Goal: Transaction & Acquisition: Purchase product/service

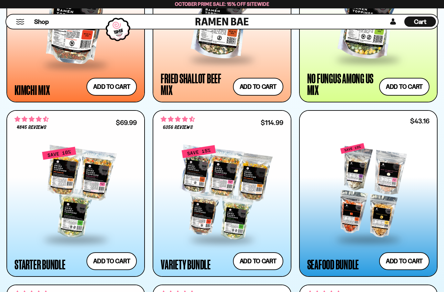
scroll to position [643, 0]
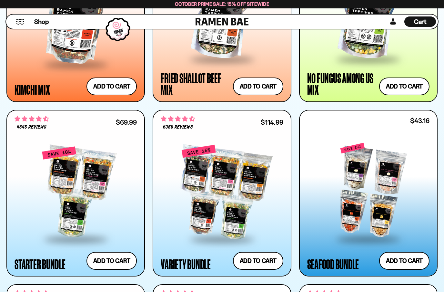
click at [209, 219] on div at bounding box center [222, 192] width 122 height 92
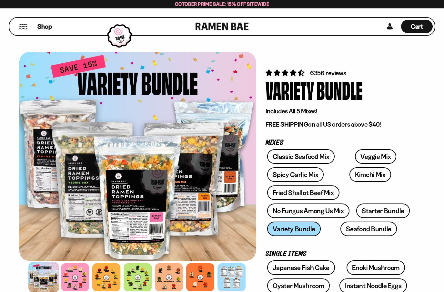
click at [384, 209] on link "Starter Bundle" at bounding box center [384, 210] width 54 height 15
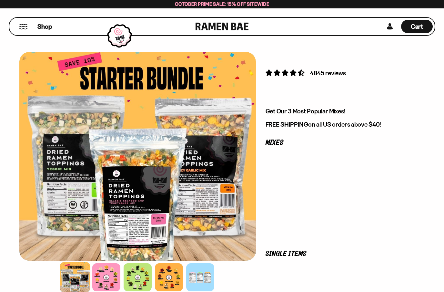
scroll to position [2, 0]
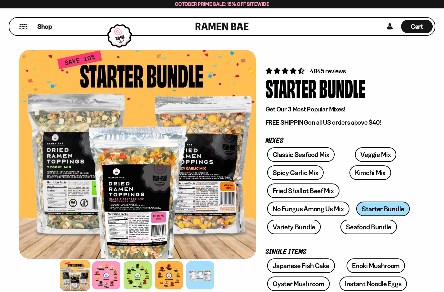
click at [353, 229] on link "Seafood Bundle" at bounding box center [369, 227] width 57 height 15
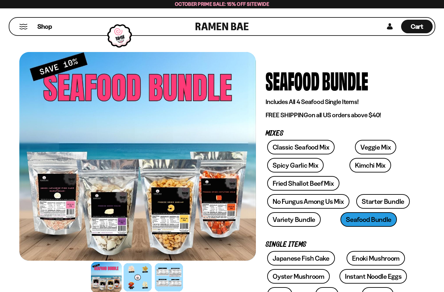
click at [301, 219] on link "Variety Bundle" at bounding box center [294, 219] width 54 height 15
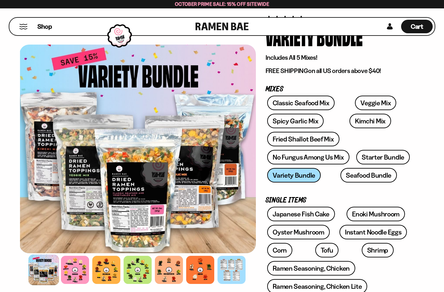
scroll to position [56, 0]
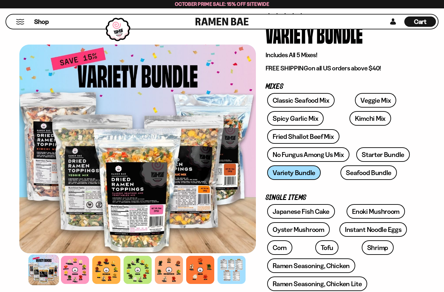
click at [49, 276] on div at bounding box center [43, 269] width 31 height 31
click at [78, 275] on div at bounding box center [75, 270] width 28 height 28
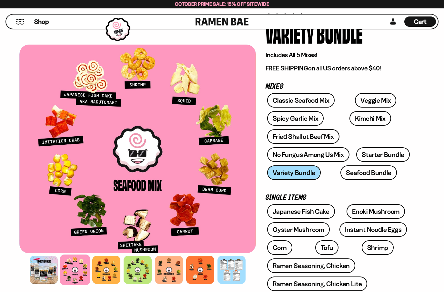
click at [111, 267] on div at bounding box center [106, 270] width 28 height 28
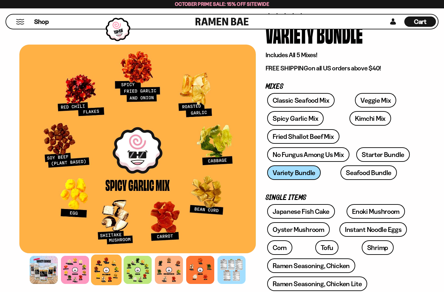
click at [138, 263] on div at bounding box center [138, 270] width 28 height 28
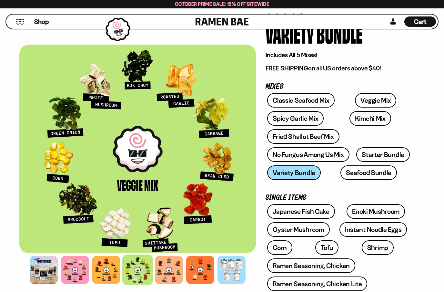
click at [170, 274] on div at bounding box center [169, 270] width 28 height 28
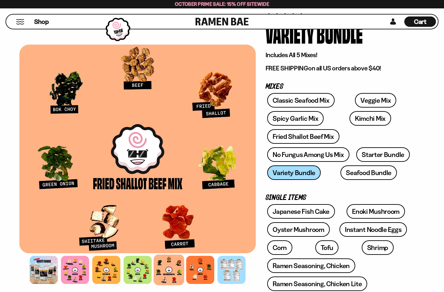
click at [202, 264] on div at bounding box center [200, 270] width 28 height 28
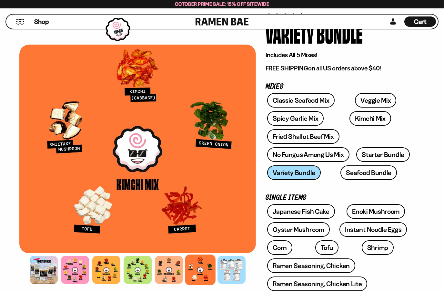
click at [231, 273] on div at bounding box center [232, 270] width 28 height 28
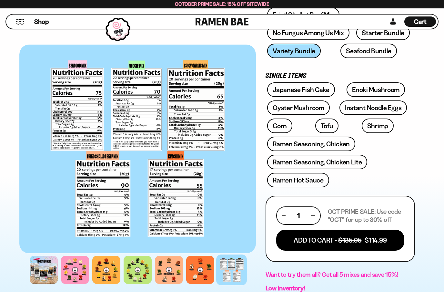
scroll to position [178, 0]
click at [367, 240] on button "Add To Cart - $135.95 $114.99" at bounding box center [340, 239] width 128 height 21
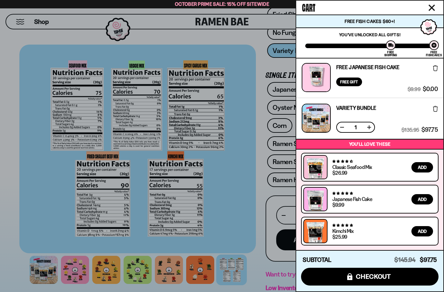
scroll to position [1, 0]
click at [237, 232] on div at bounding box center [222, 146] width 444 height 292
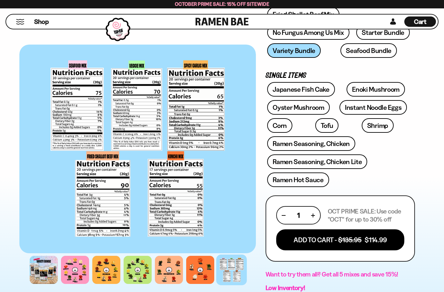
click at [373, 89] on link "Enoki Mushroom" at bounding box center [376, 89] width 58 height 15
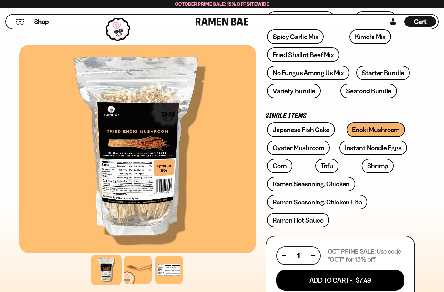
scroll to position [139, 0]
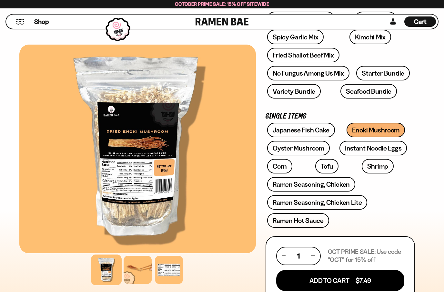
click at [372, 285] on button "Add To Cart - $7.49" at bounding box center [340, 280] width 128 height 21
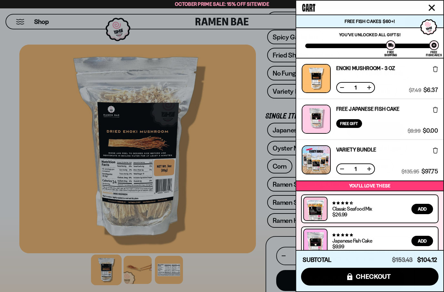
click at [214, 221] on div at bounding box center [222, 146] width 444 height 292
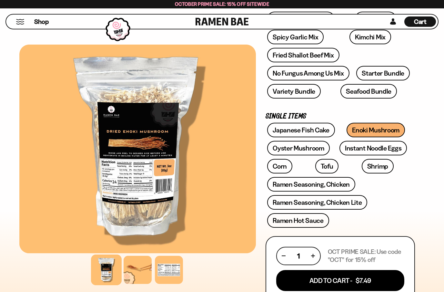
click at [362, 167] on link "Shrimp" at bounding box center [378, 166] width 32 height 15
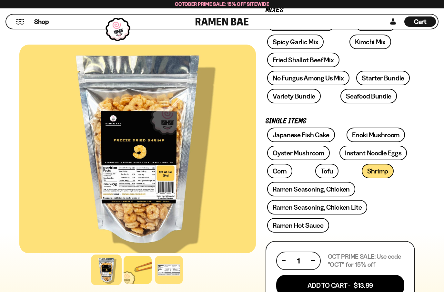
scroll to position [131, 0]
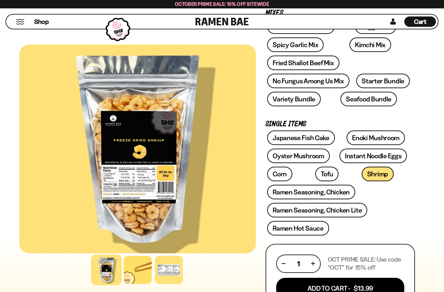
click at [295, 195] on link "Ramen Seasoning, Chicken" at bounding box center [311, 192] width 88 height 15
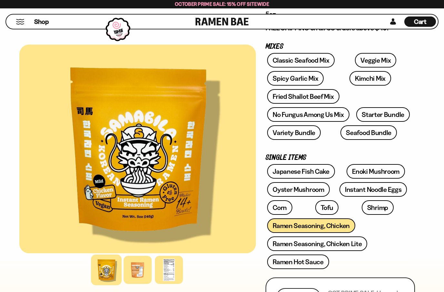
scroll to position [149, 0]
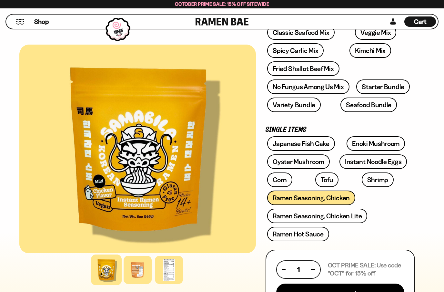
click at [301, 234] on link "Ramen Hot Sauce" at bounding box center [298, 234] width 62 height 15
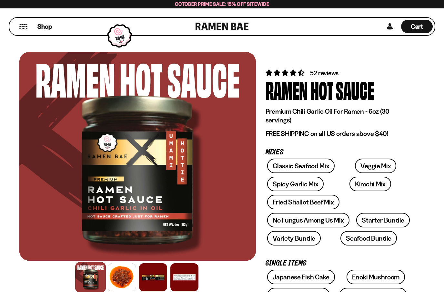
click at [417, 26] on span "Cart" at bounding box center [417, 27] width 13 height 8
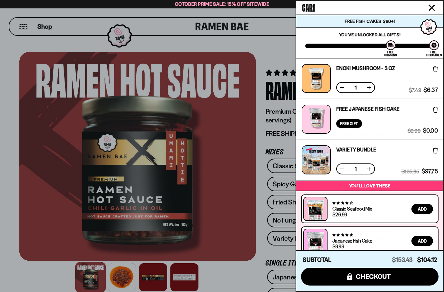
click at [317, 116] on div at bounding box center [316, 119] width 29 height 29
click at [390, 111] on link "Free Japanese Fish Cake" at bounding box center [367, 108] width 63 height 5
click at [251, 242] on div at bounding box center [222, 146] width 444 height 292
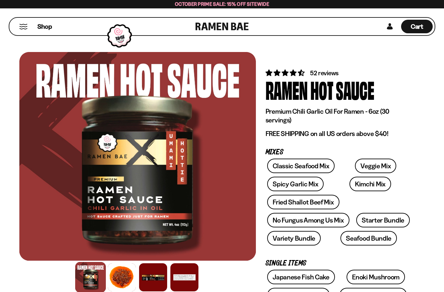
click at [350, 177] on link "Kimchi Mix" at bounding box center [371, 184] width 42 height 15
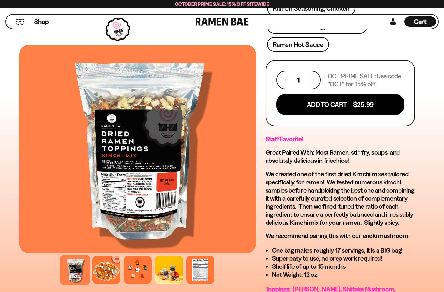
scroll to position [315, 0]
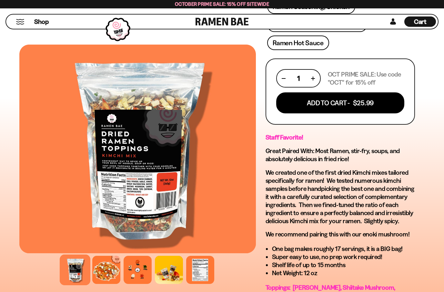
click at [166, 277] on div at bounding box center [169, 270] width 28 height 28
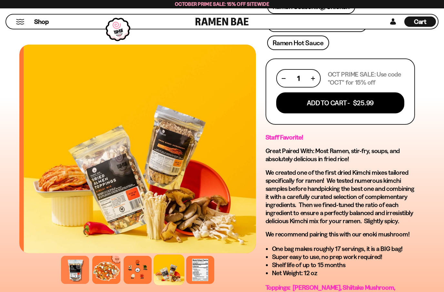
click at [143, 271] on div at bounding box center [138, 270] width 28 height 28
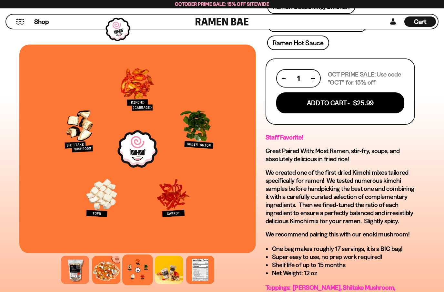
click at [352, 97] on button "Add To Cart - $25.99" at bounding box center [340, 102] width 128 height 21
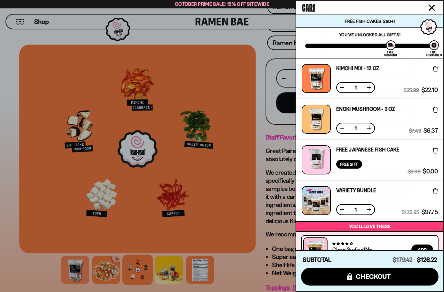
scroll to position [0, 0]
click at [369, 193] on link "Variety Bundle" at bounding box center [356, 190] width 40 height 5
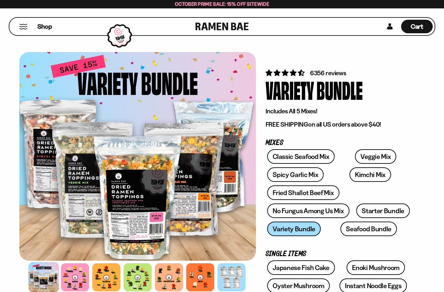
click at [363, 231] on link "Seafood Bundle" at bounding box center [369, 229] width 57 height 15
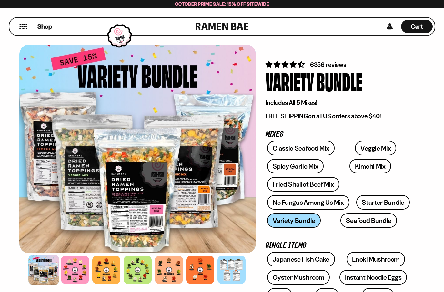
click at [231, 272] on div at bounding box center [232, 270] width 28 height 28
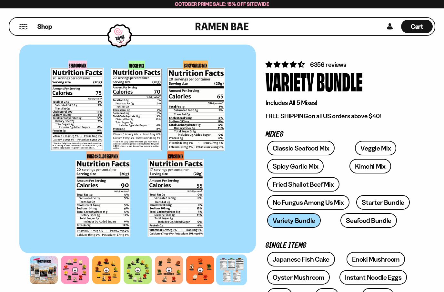
click at [422, 22] on div "Cart D0381C2F-513E-4F90-8A41-6F0A75DCBAAA" at bounding box center [417, 27] width 32 height 14
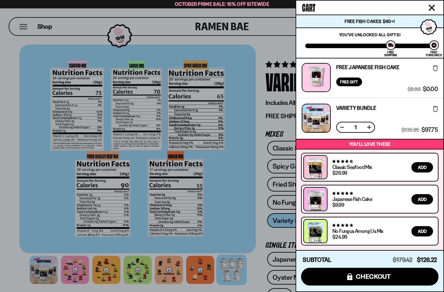
scroll to position [82, 0]
click at [377, 275] on span "checkout" at bounding box center [373, 276] width 35 height 7
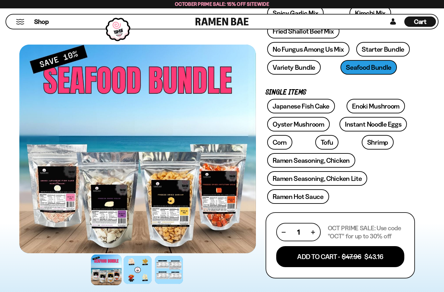
scroll to position [152, 0]
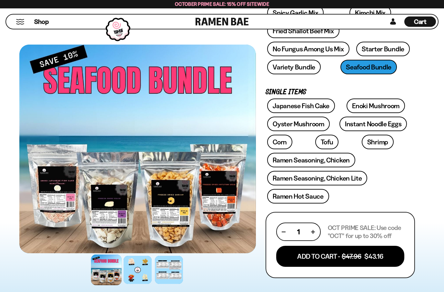
click at [104, 274] on div at bounding box center [106, 269] width 31 height 31
click at [136, 268] on div at bounding box center [138, 270] width 28 height 28
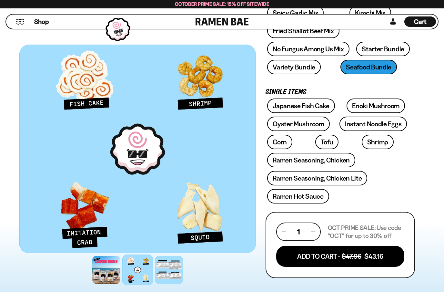
click at [163, 271] on div at bounding box center [169, 270] width 28 height 28
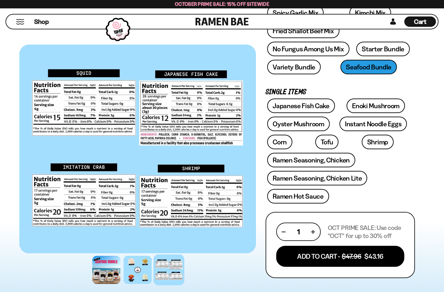
click at [106, 264] on div at bounding box center [106, 270] width 28 height 28
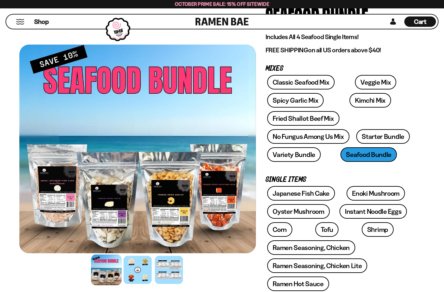
scroll to position [63, 0]
